Goal: Find specific page/section: Find specific page/section

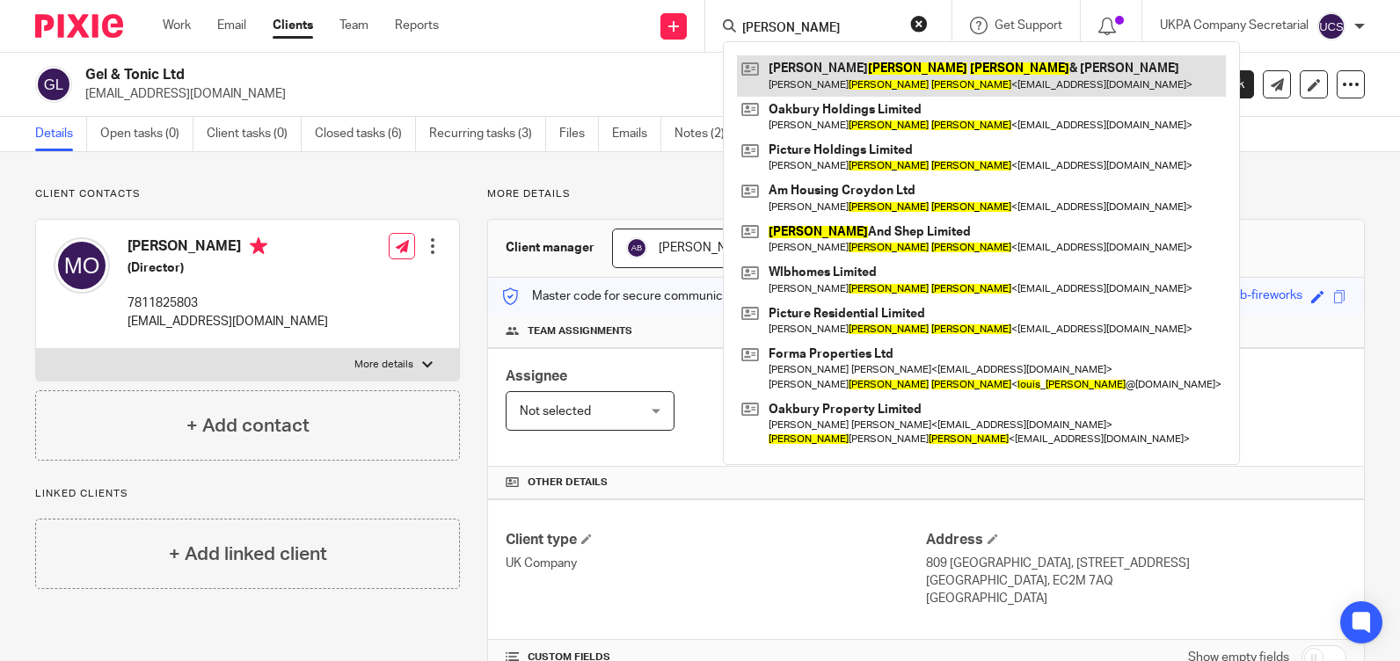
type input "[PERSON_NAME]"
click at [843, 74] on link at bounding box center [981, 75] width 489 height 40
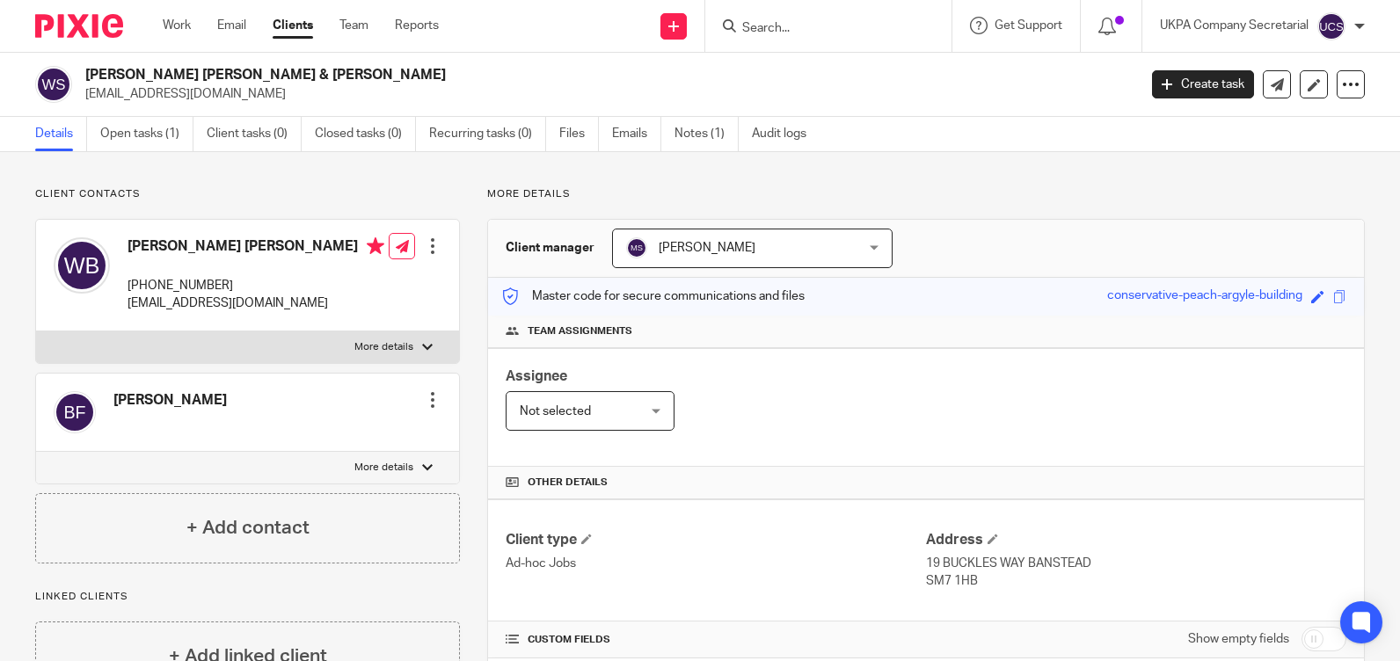
click at [828, 28] on input "Search" at bounding box center [819, 29] width 158 height 16
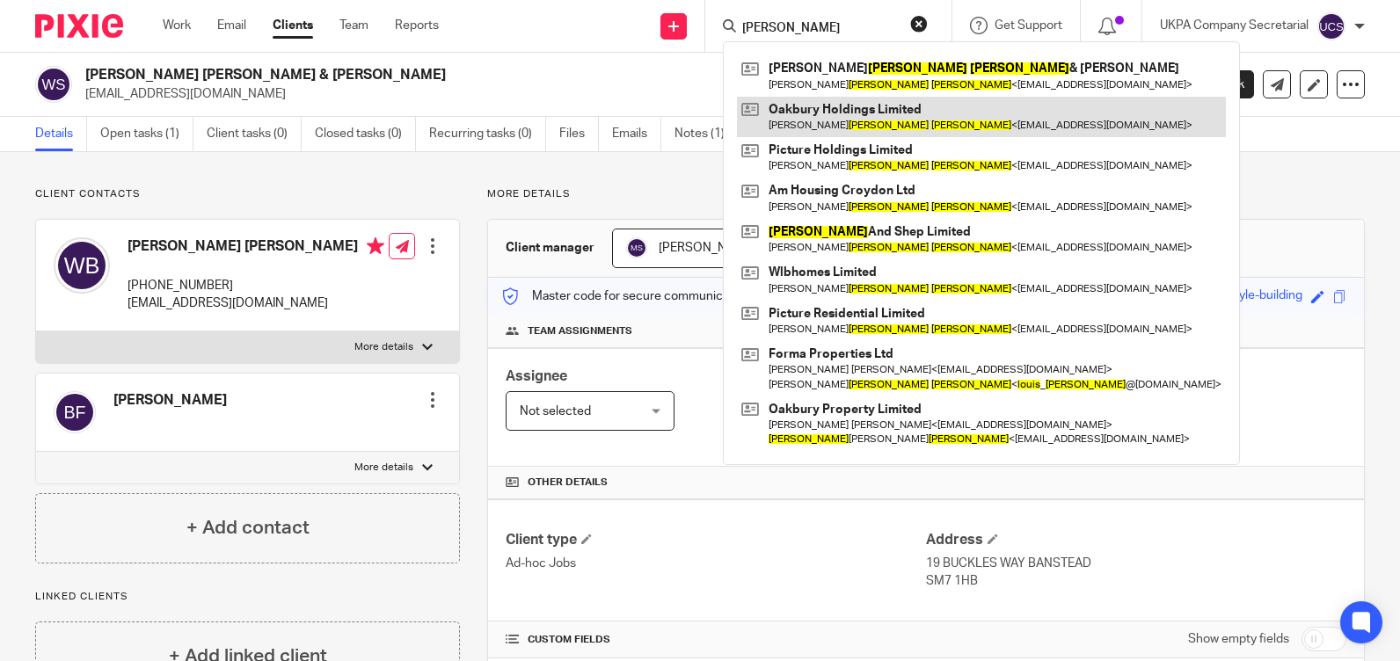
type input "[PERSON_NAME]"
click at [855, 110] on link at bounding box center [981, 117] width 489 height 40
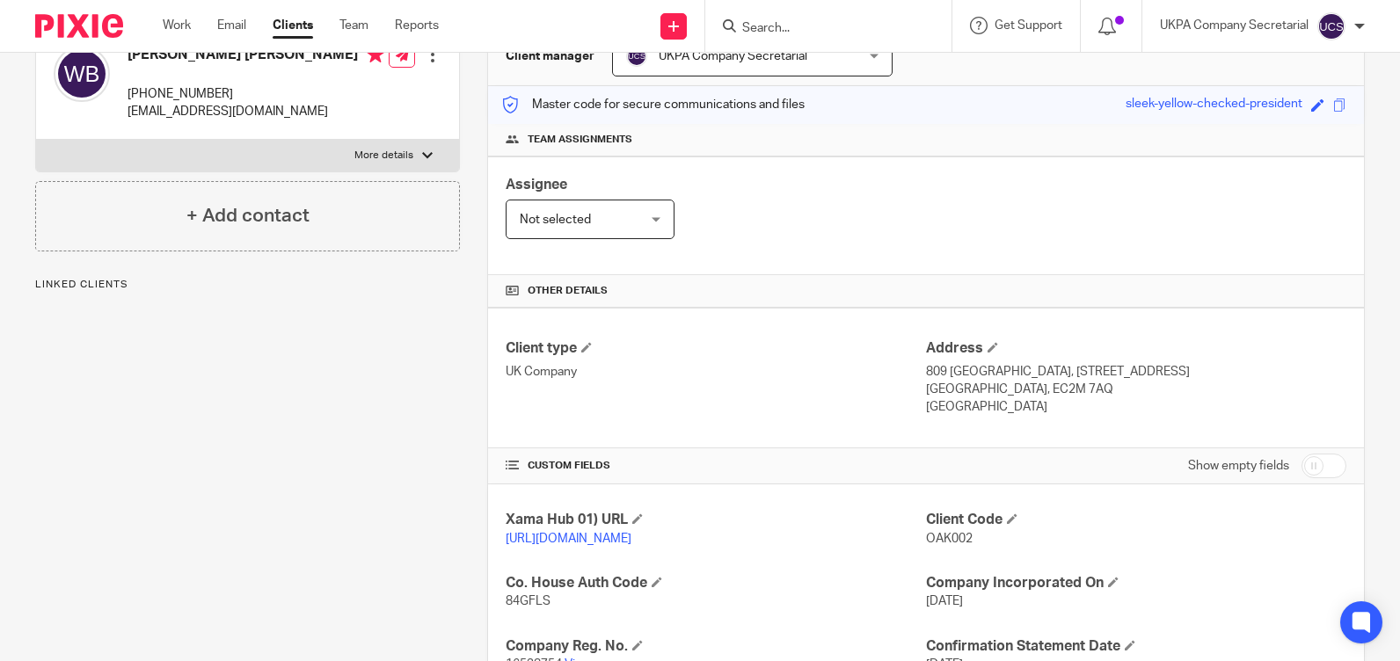
scroll to position [411, 0]
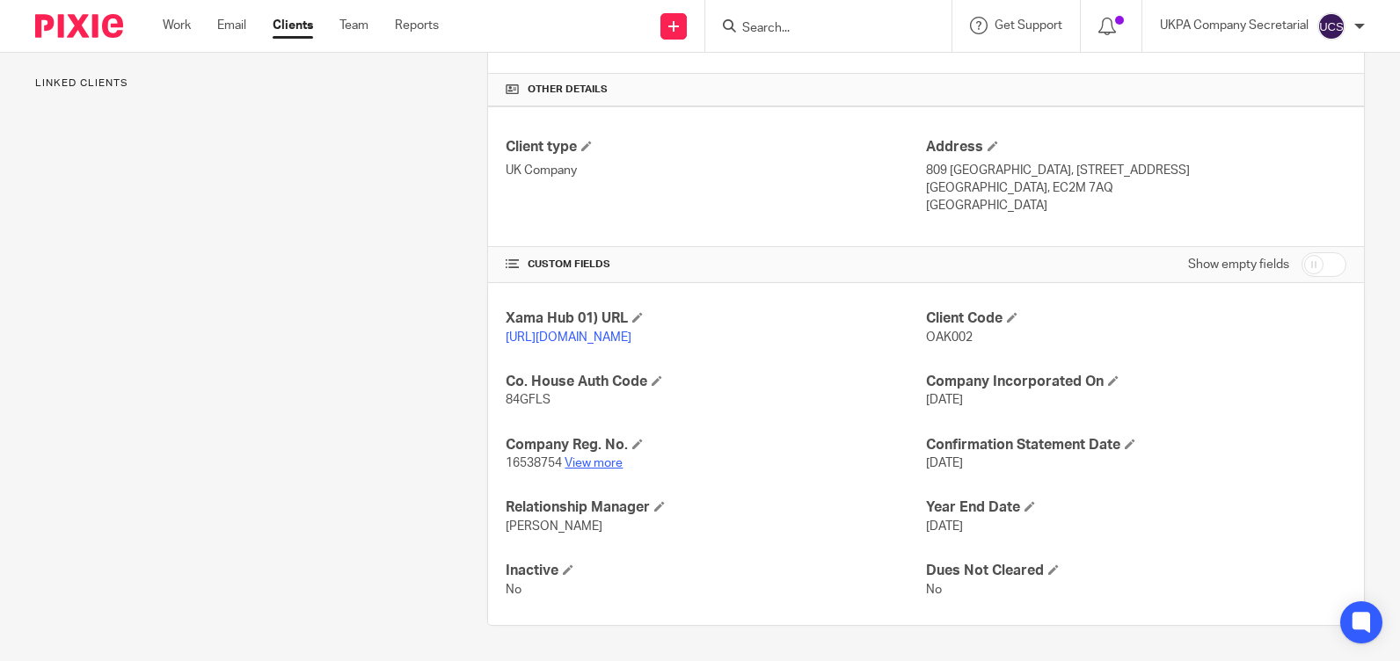
click at [580, 462] on link "View more" at bounding box center [594, 463] width 58 height 12
